Goal: Find contact information: Find contact information

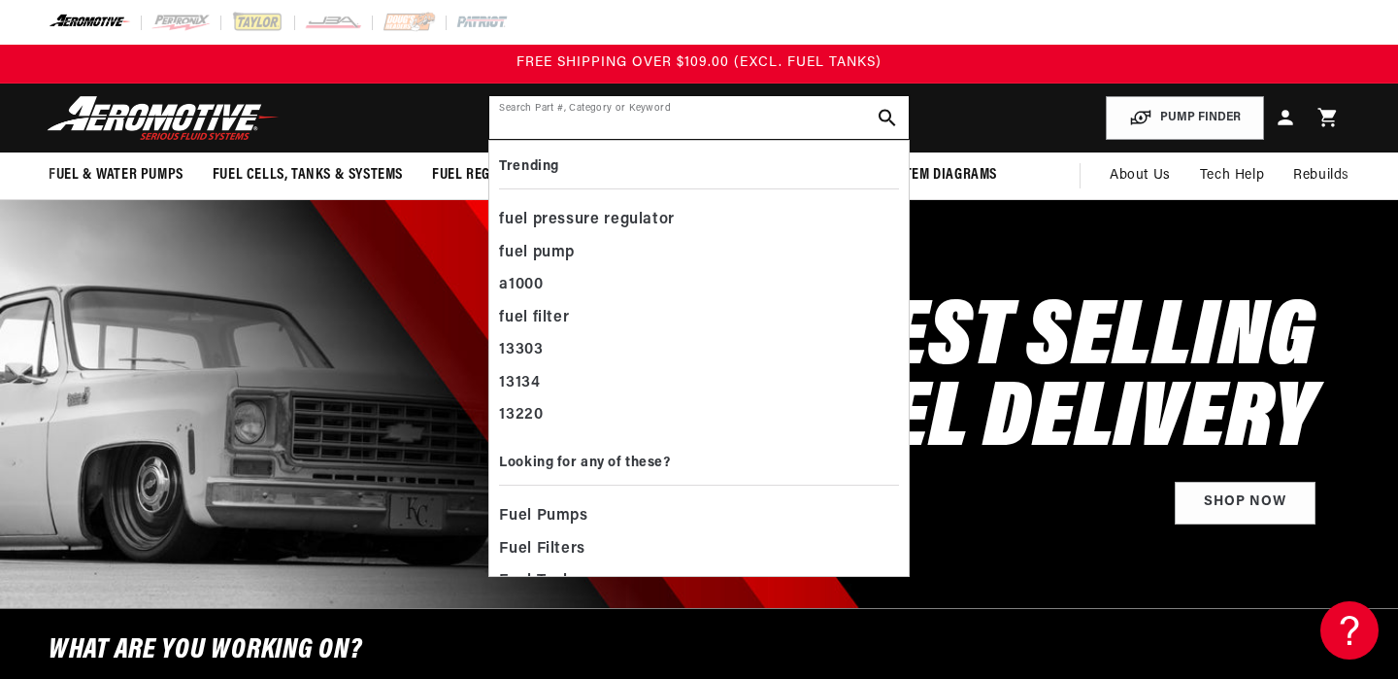
click at [742, 117] on input "text" at bounding box center [698, 117] width 418 height 43
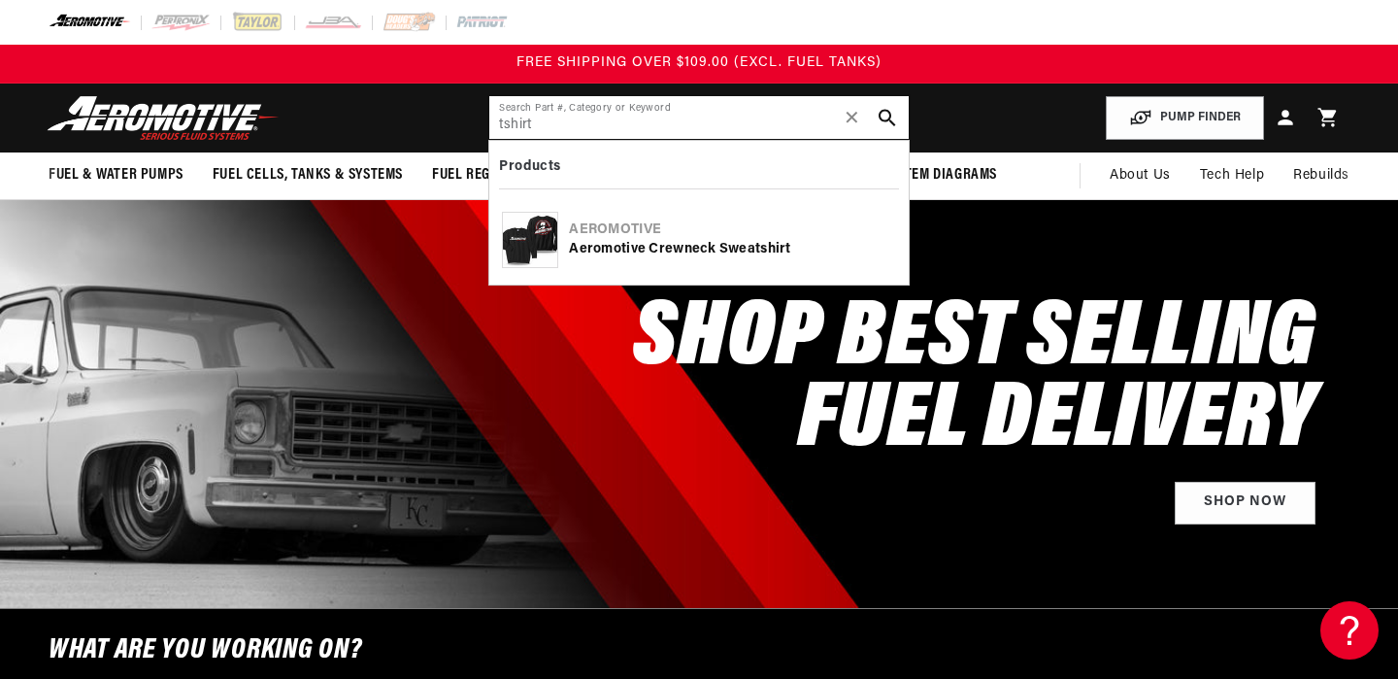
type input "tshirt"
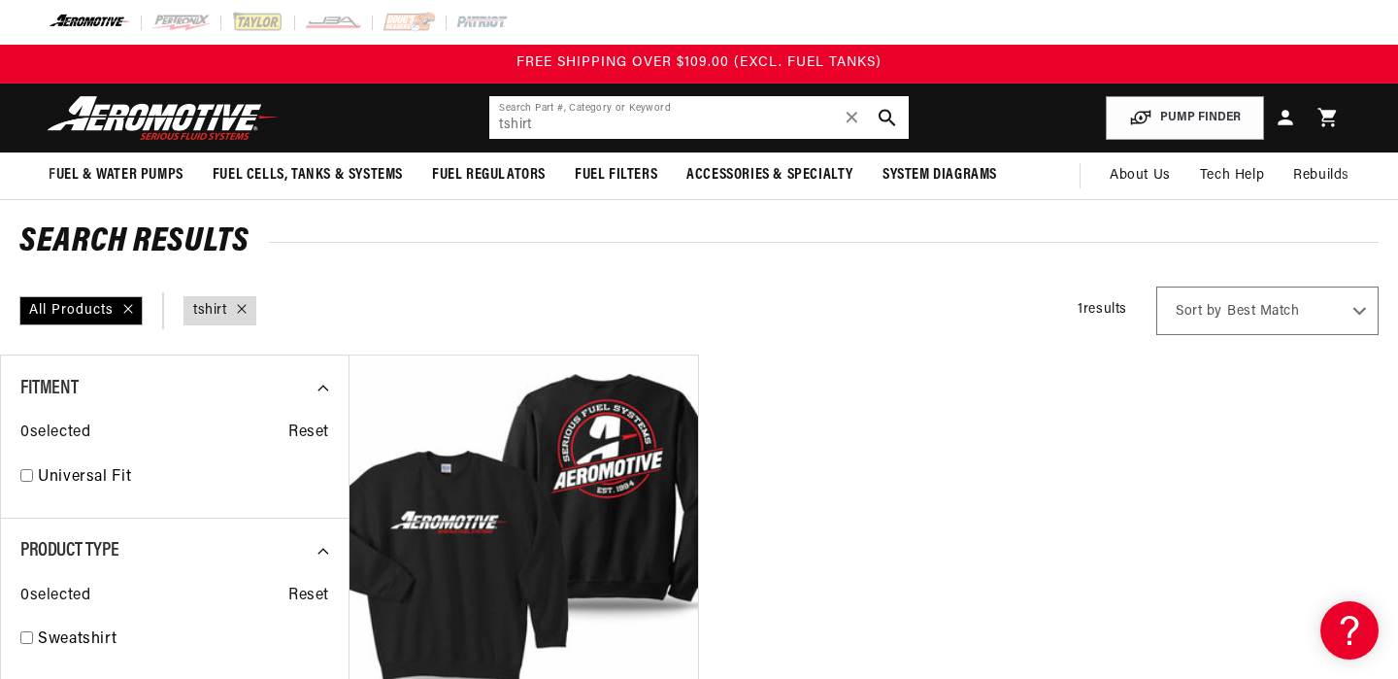
click at [606, 127] on input "tshirt" at bounding box center [698, 117] width 418 height 43
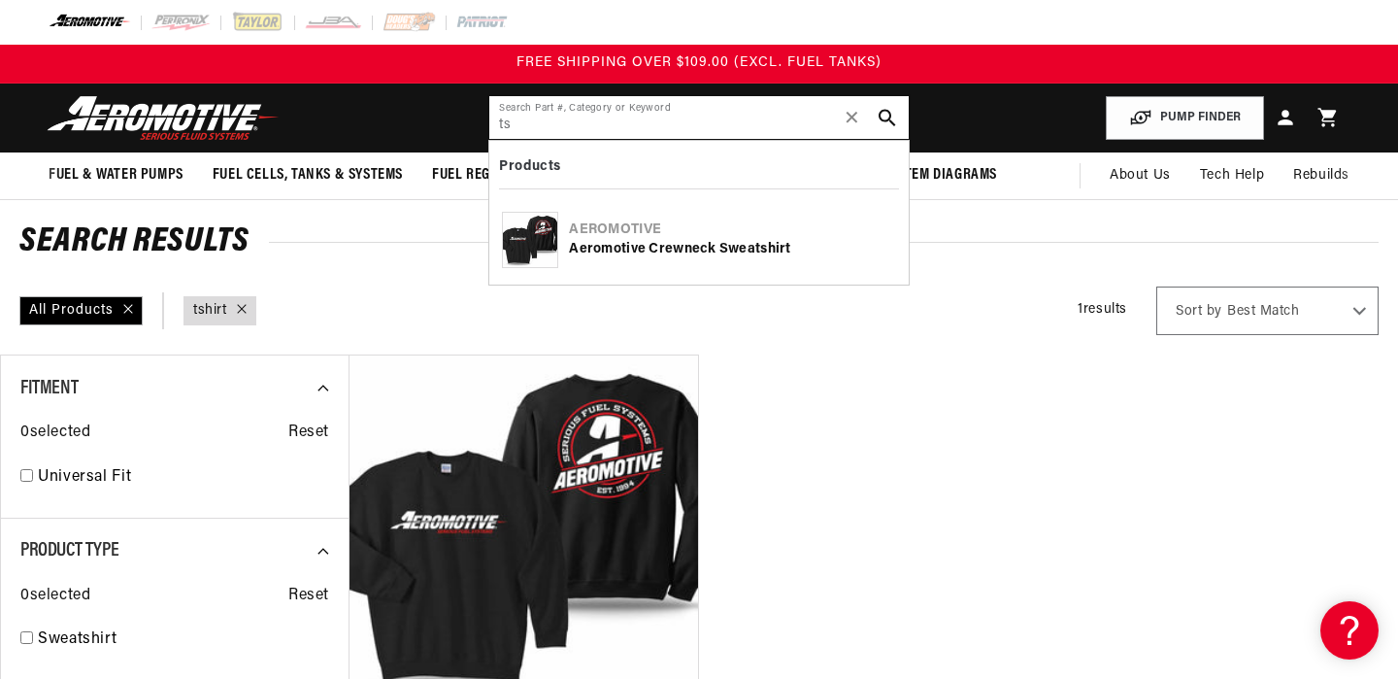
type input "t"
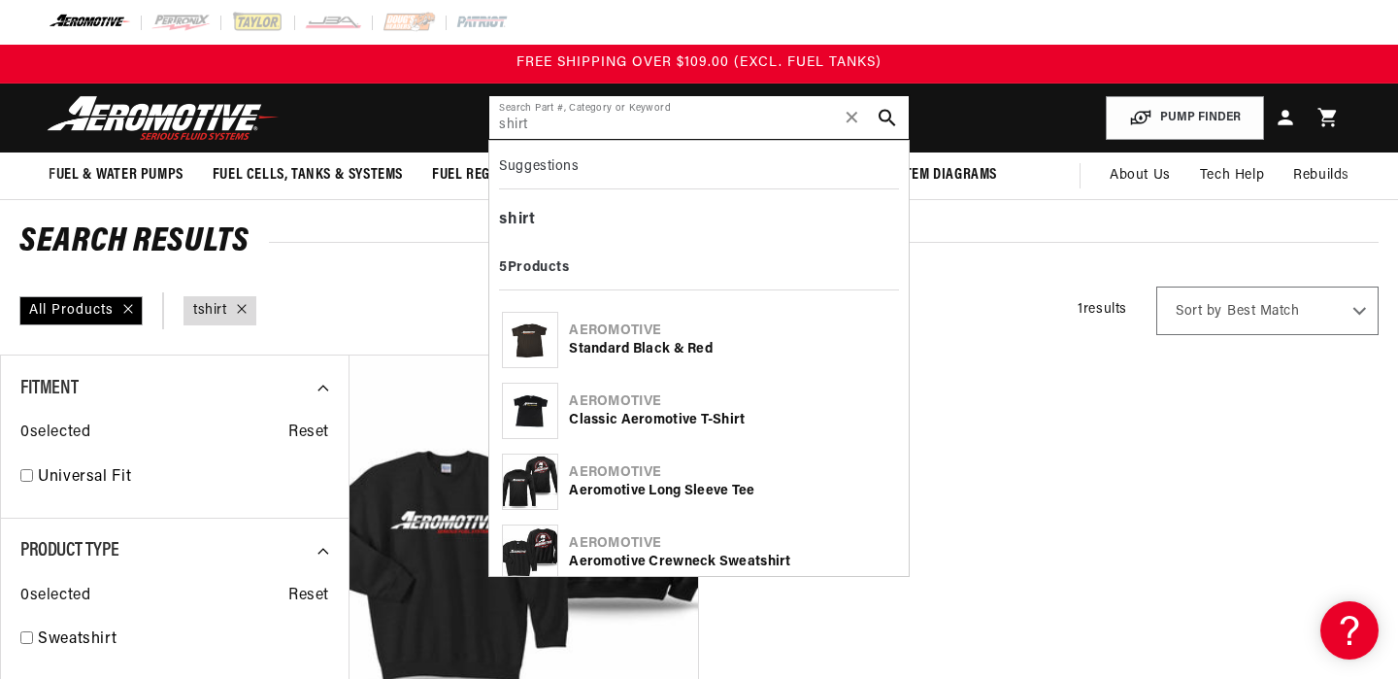
type input "shirt"
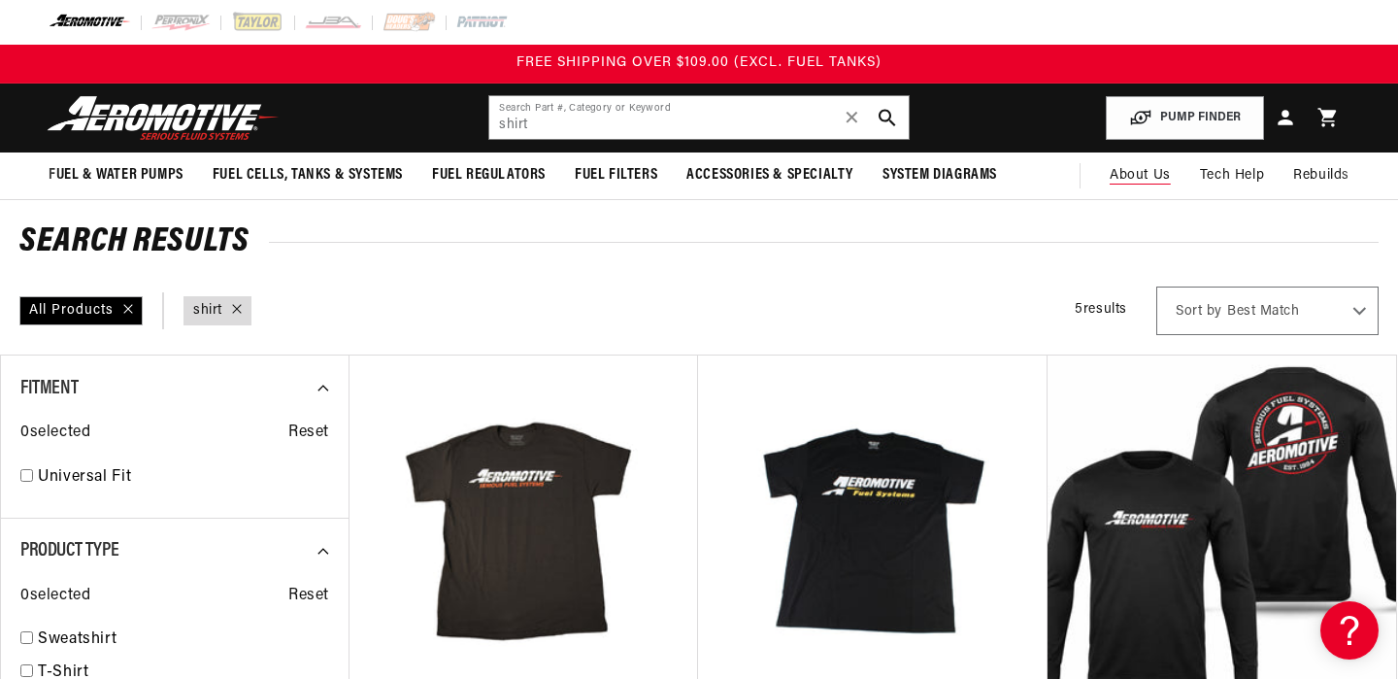
click at [1143, 172] on span "About Us" at bounding box center [1140, 175] width 61 height 15
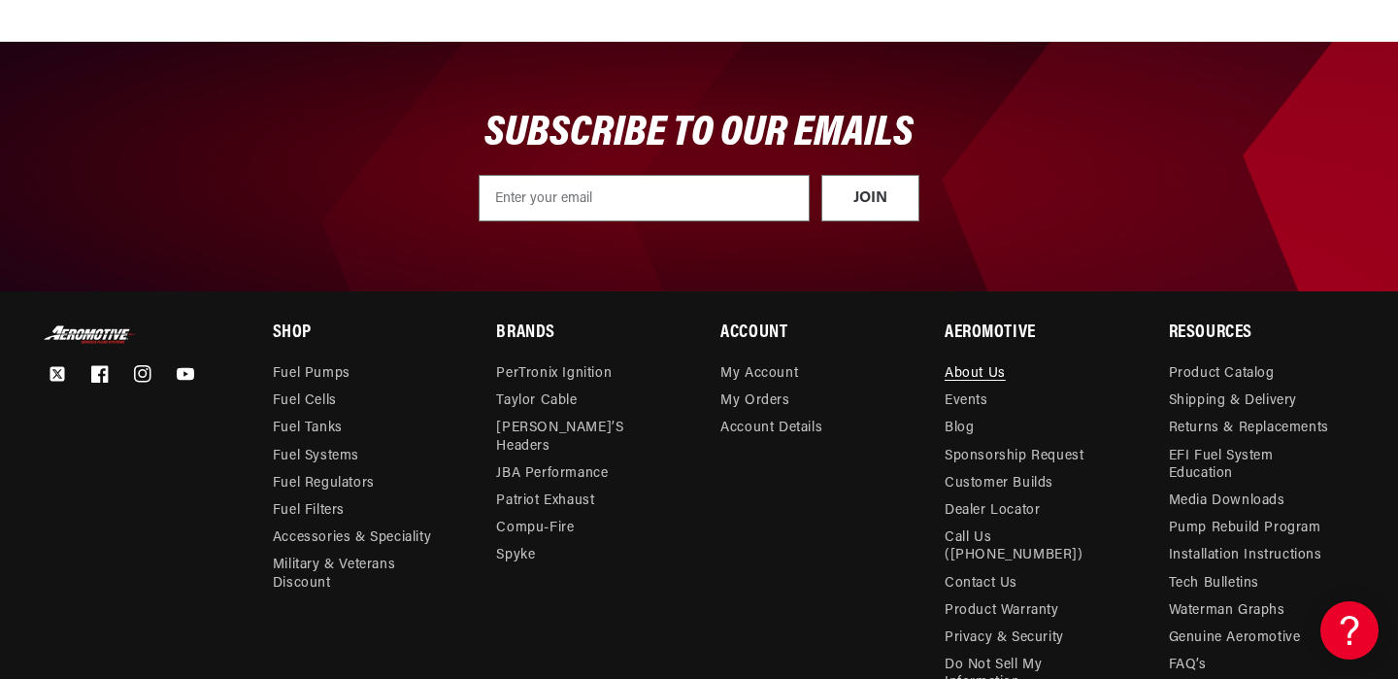
scroll to position [2496, 0]
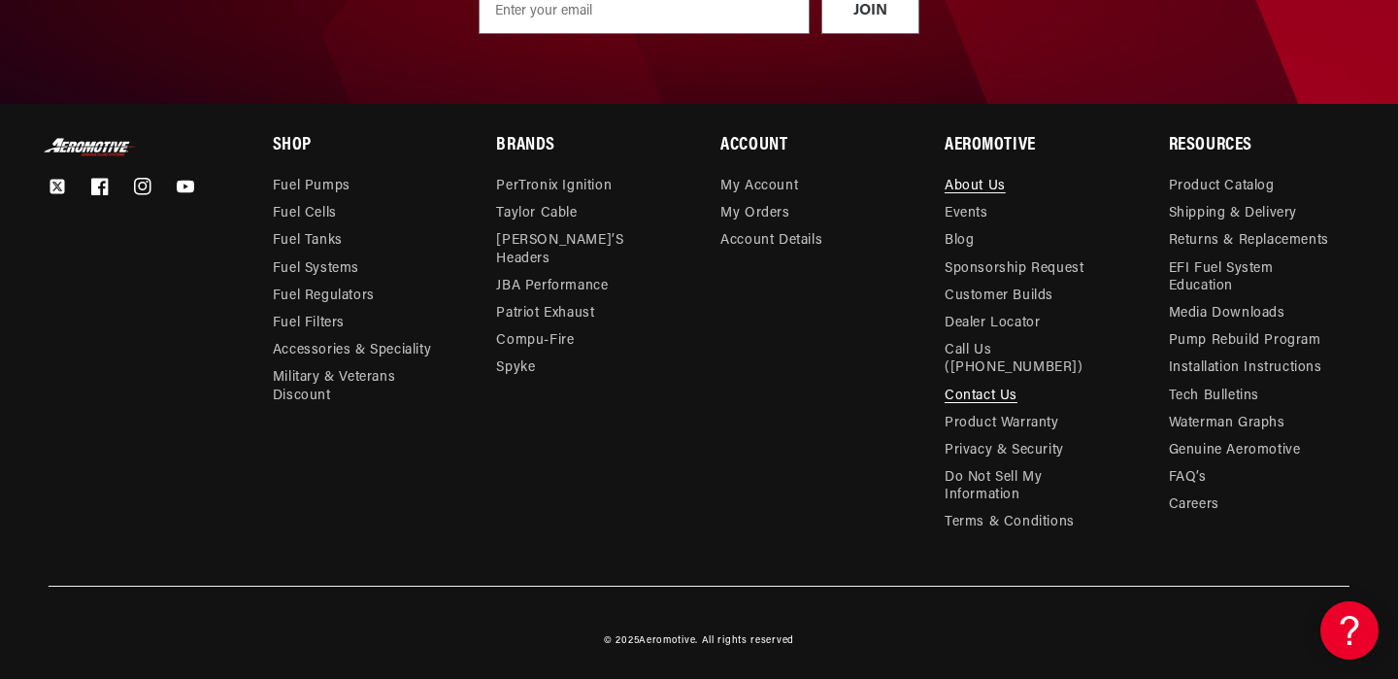
click at [974, 390] on link "Contact Us" at bounding box center [981, 396] width 73 height 27
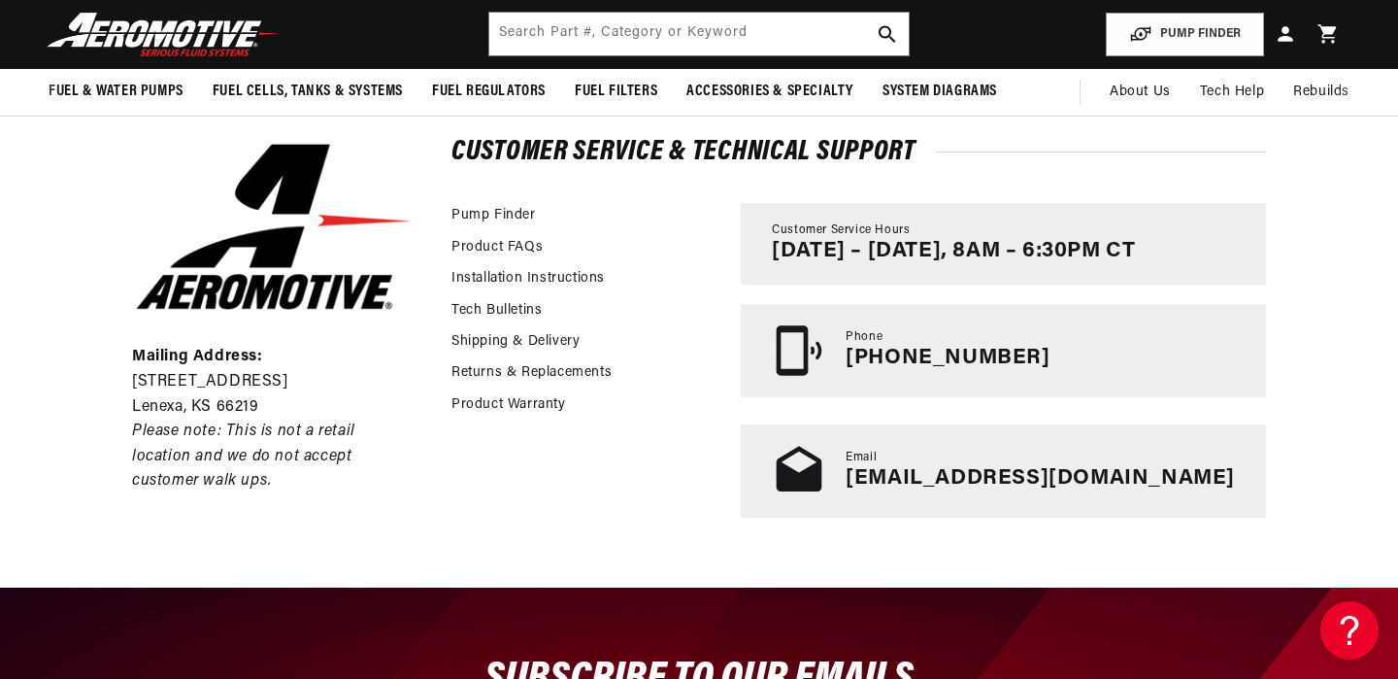
scroll to position [358, 0]
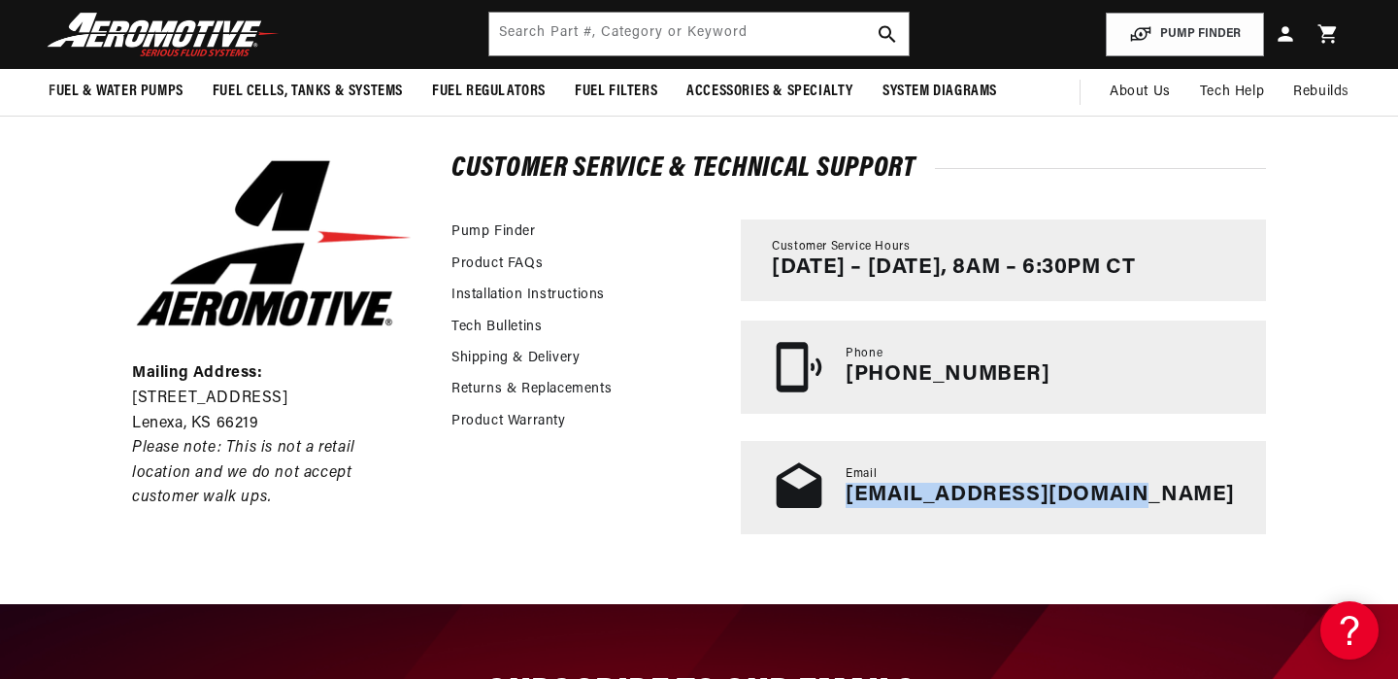
drag, startPoint x: 937, startPoint y: 498, endPoint x: 1215, endPoint y: 506, distance: 277.8
click at [1215, 506] on div "Email tech@aeromotiveinc.com" at bounding box center [1003, 487] width 525 height 93
copy link "tech@aeromotiveinc.com"
